Goal: Information Seeking & Learning: Understand process/instructions

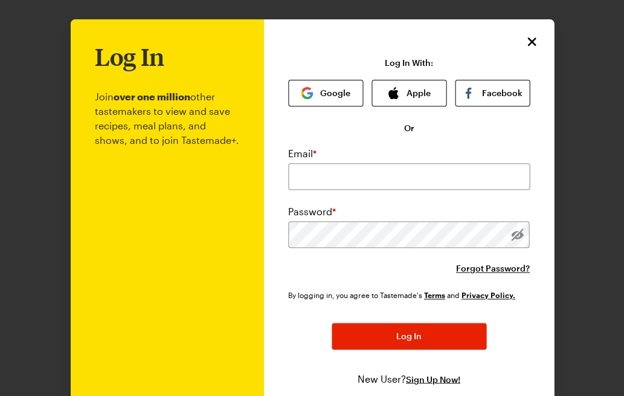
click at [330, 114] on div "Log In With: Google Apple Facebook Or Email * Password * Forgot Password? By lo…" at bounding box center [409, 237] width 242 height 359
click at [318, 97] on button "Google" at bounding box center [325, 93] width 75 height 27
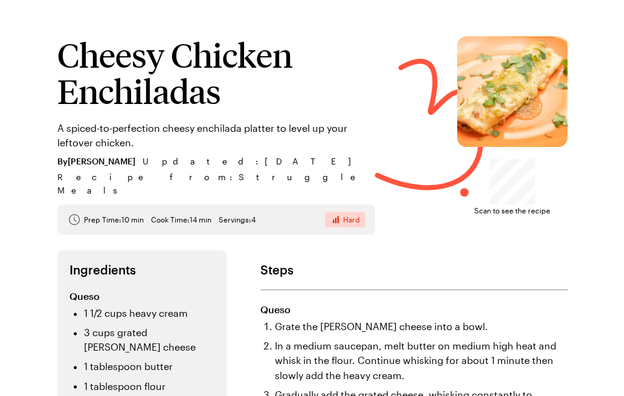
click at [254, 118] on div "Cheesy Chicken Enchiladas A spiced-to-perfection cheesy enchilada platter to le…" at bounding box center [215, 116] width 317 height 161
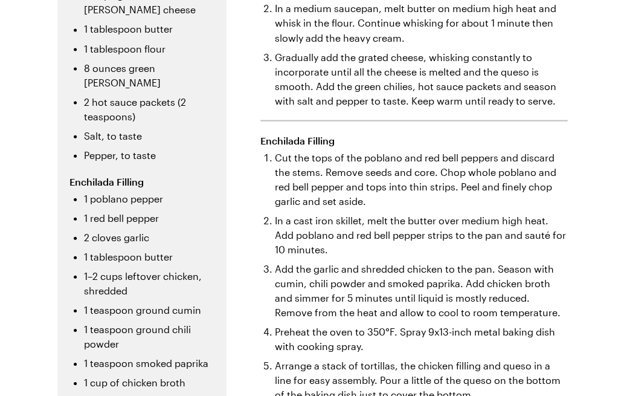
click at [399, 170] on li "Cut the tops of the poblano and red bell peppers and discard the stems. Remove …" at bounding box center [421, 179] width 292 height 58
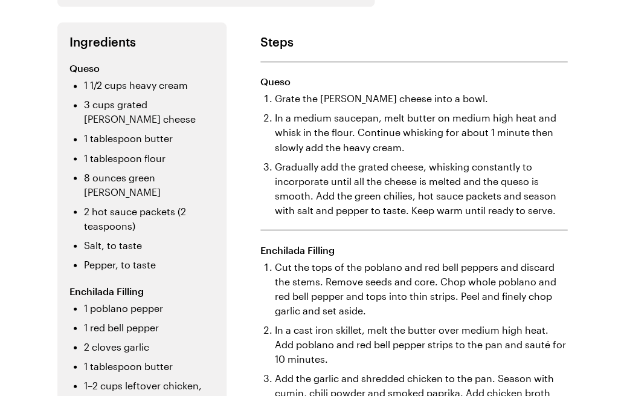
scroll to position [219, 0]
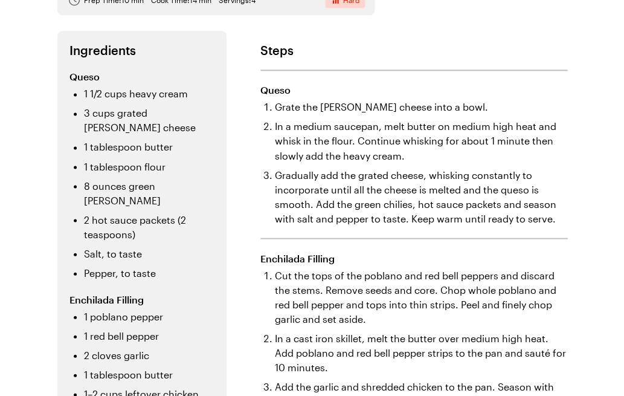
click at [391, 139] on li "In a medium saucepan, melt butter on medium high heat and whisk in the flour. C…" at bounding box center [421, 140] width 292 height 43
click at [130, 0] on div "Prep Time: 10 min Cook Time: 14 min Servings: 4 Hard" at bounding box center [215, 1] width 317 height 30
click at [371, 193] on li "Gradually add the grated cheese, whisking constantly to incorporate until all t…" at bounding box center [421, 197] width 292 height 58
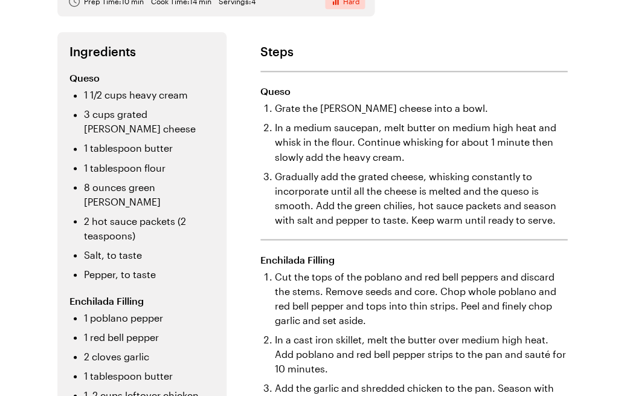
click at [359, 188] on li "Gradually add the grated cheese, whisking constantly to incorporate until all t…" at bounding box center [421, 197] width 292 height 58
click at [364, 120] on li "In a medium saucepan, melt butter on medium high heat and whisk in the flour. C…" at bounding box center [421, 141] width 292 height 43
click at [353, 210] on div "Steps Queso Grate the pepper jack cheese into a bowl. In a medium saucepan, mel…" at bounding box center [413, 363] width 307 height 662
click at [353, 169] on li "Gradually add the grated cheese, whisking constantly to incorporate until all t…" at bounding box center [421, 198] width 292 height 58
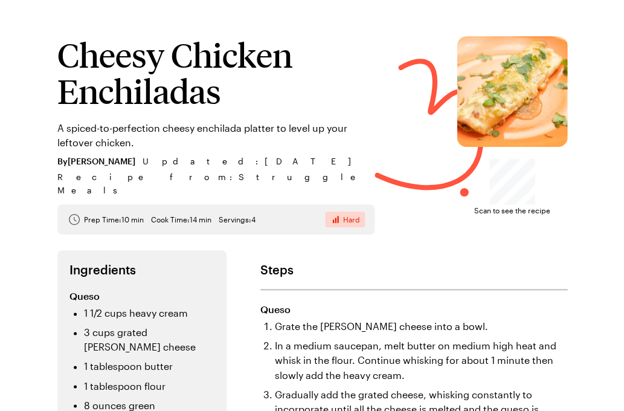
click at [168, 82] on h1 "Cheesy Chicken Enchiladas" at bounding box center [215, 72] width 317 height 72
